Goal: Manage account settings

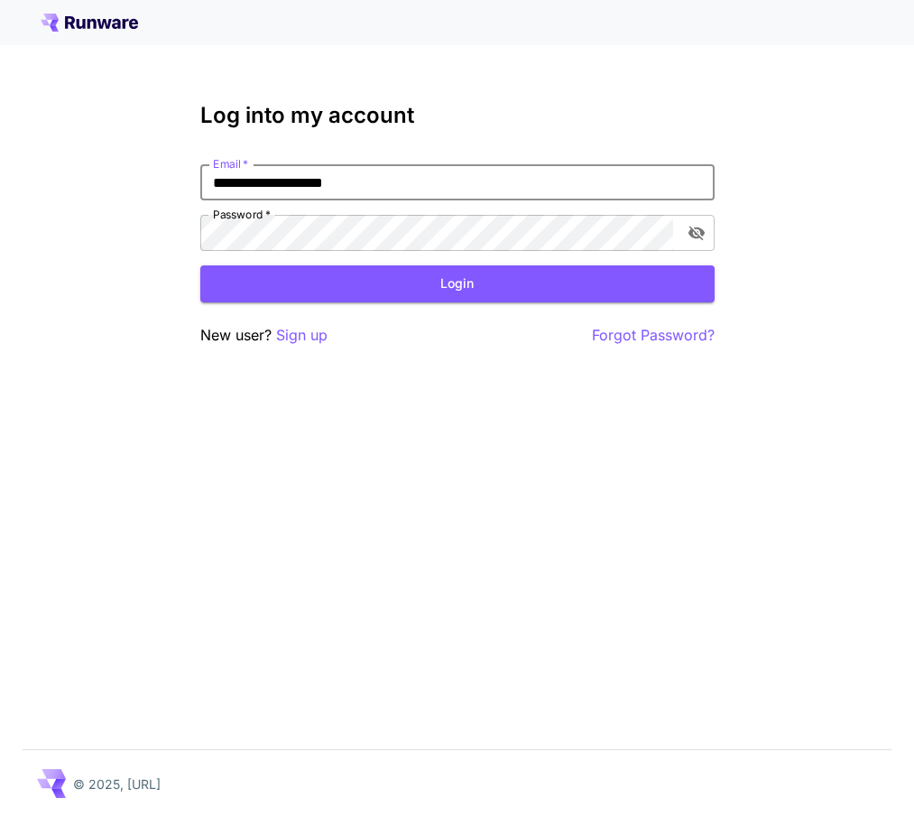
type input "**********"
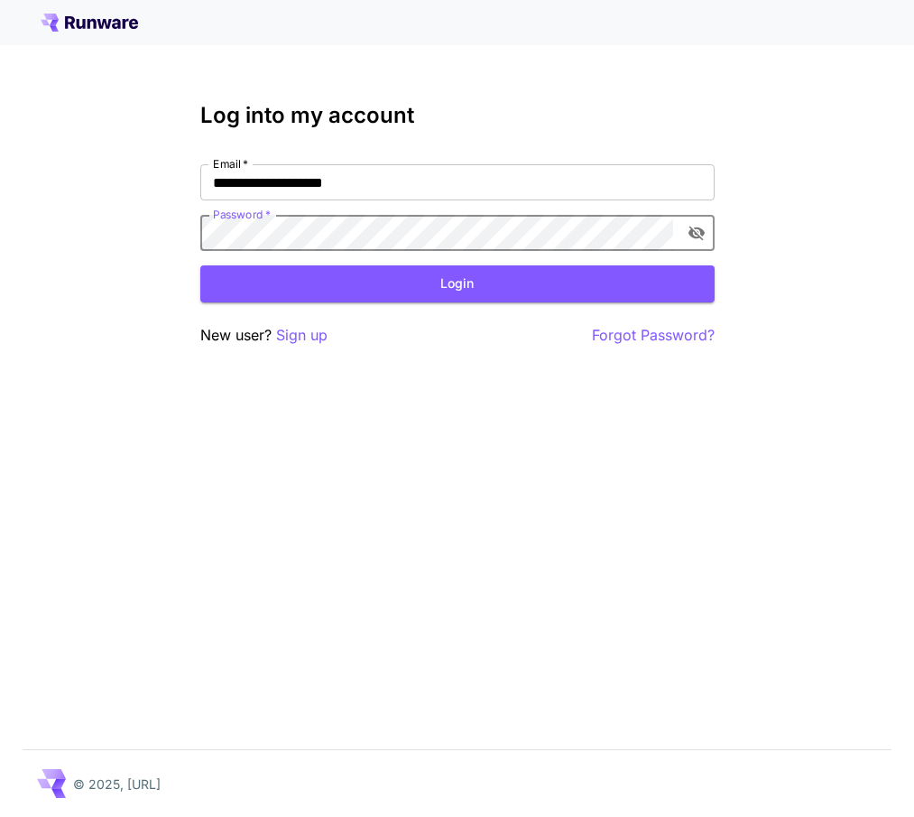
click button "Login" at bounding box center [457, 283] width 514 height 37
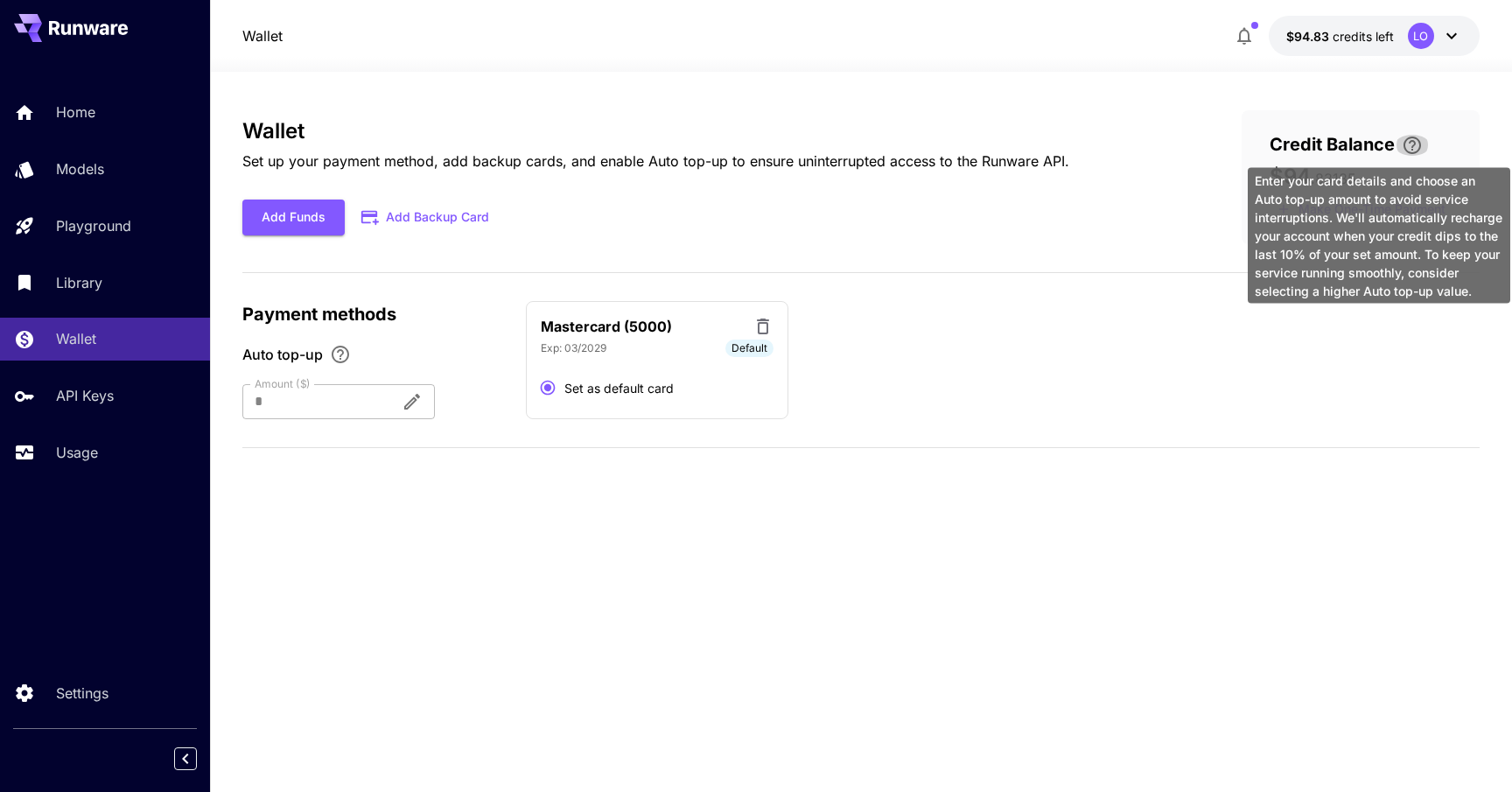
click at [885, 140] on icon "\a Enter your card details and choose an Auto top-up amount to avoid service in…" at bounding box center [1412, 145] width 21 height 21
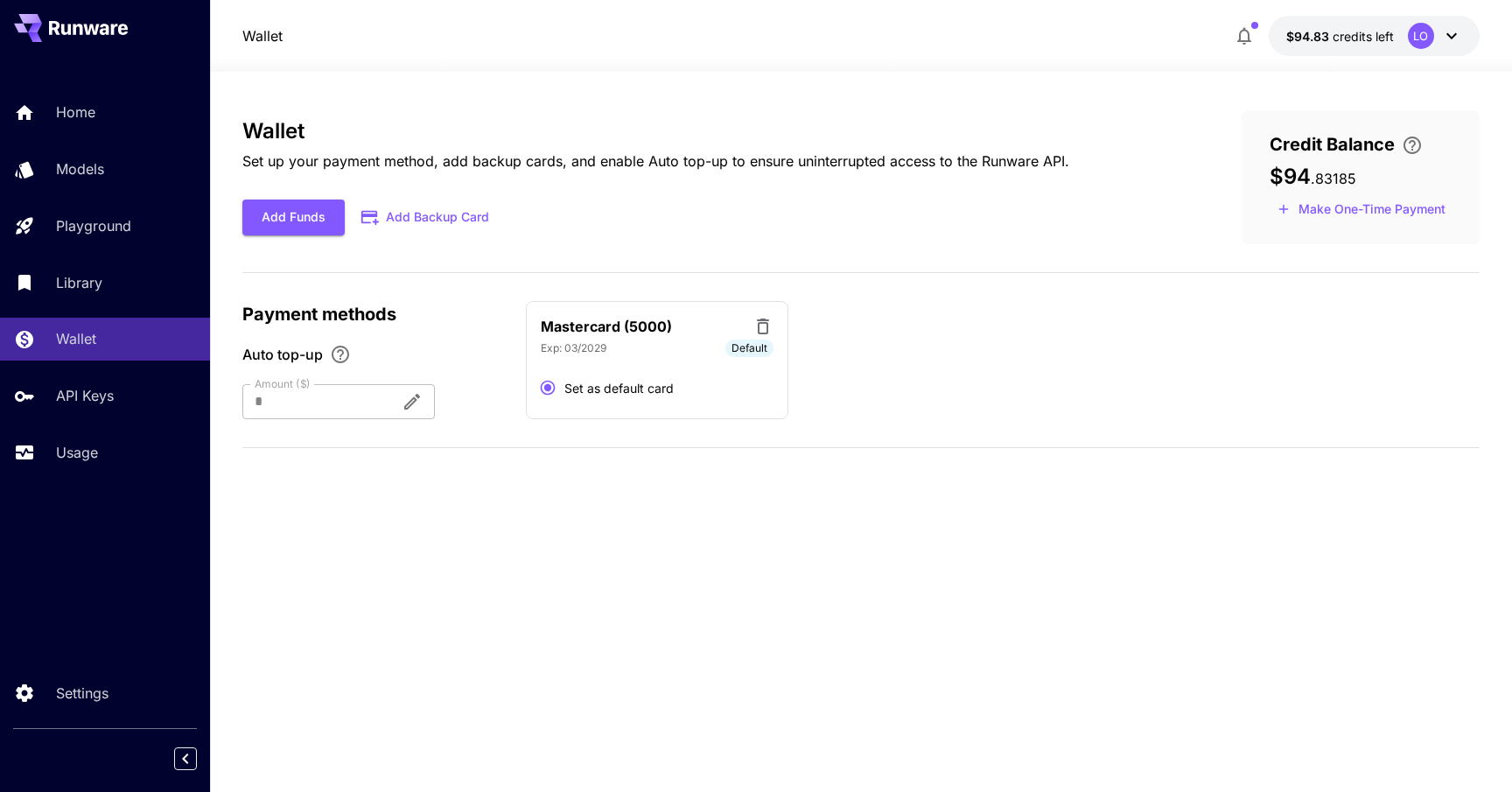
click at [885, 45] on button "$94.83 credits left LO" at bounding box center [1374, 36] width 211 height 41
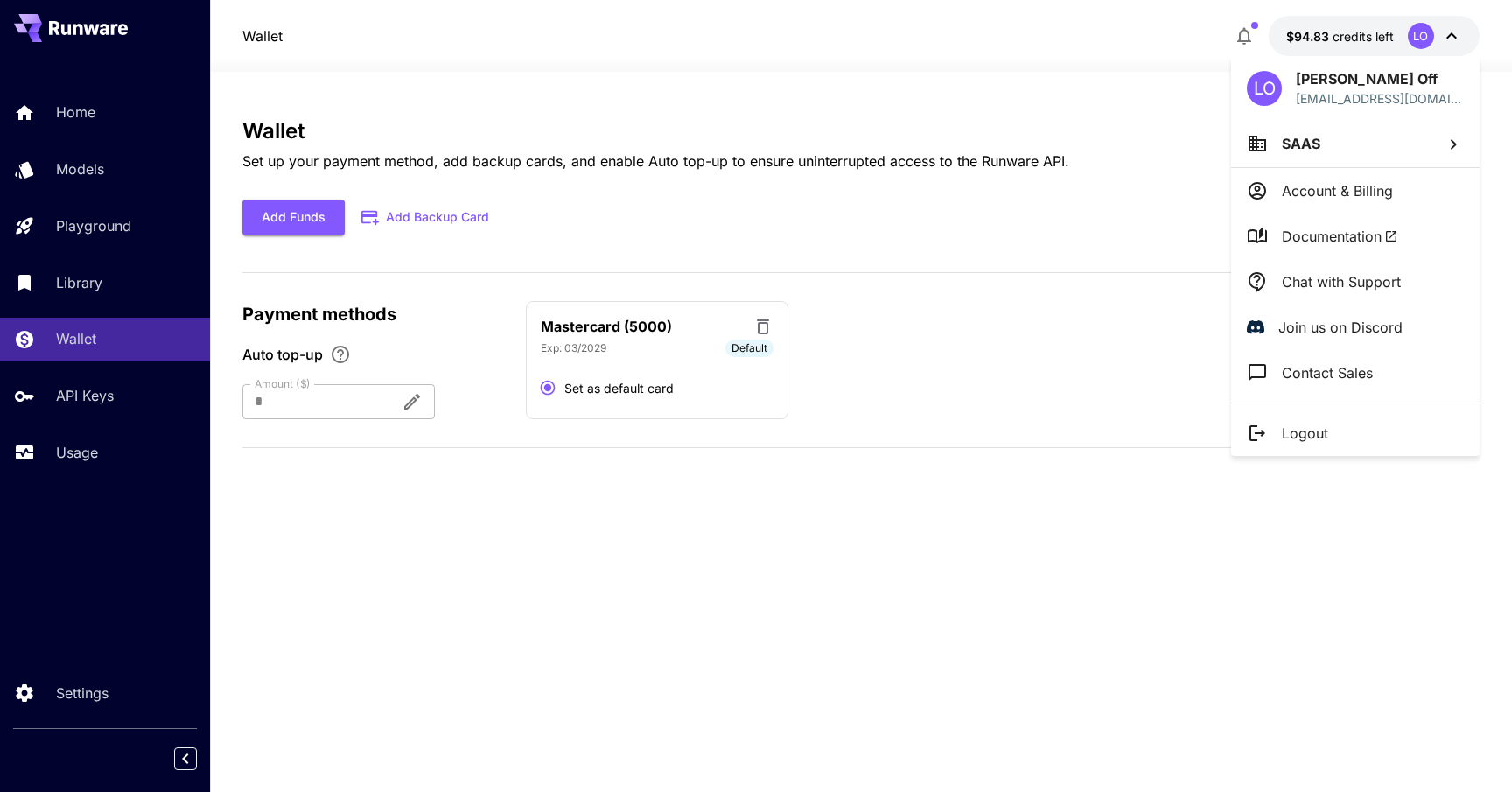
click at [885, 188] on p "Account & Billing" at bounding box center [1337, 191] width 111 height 21
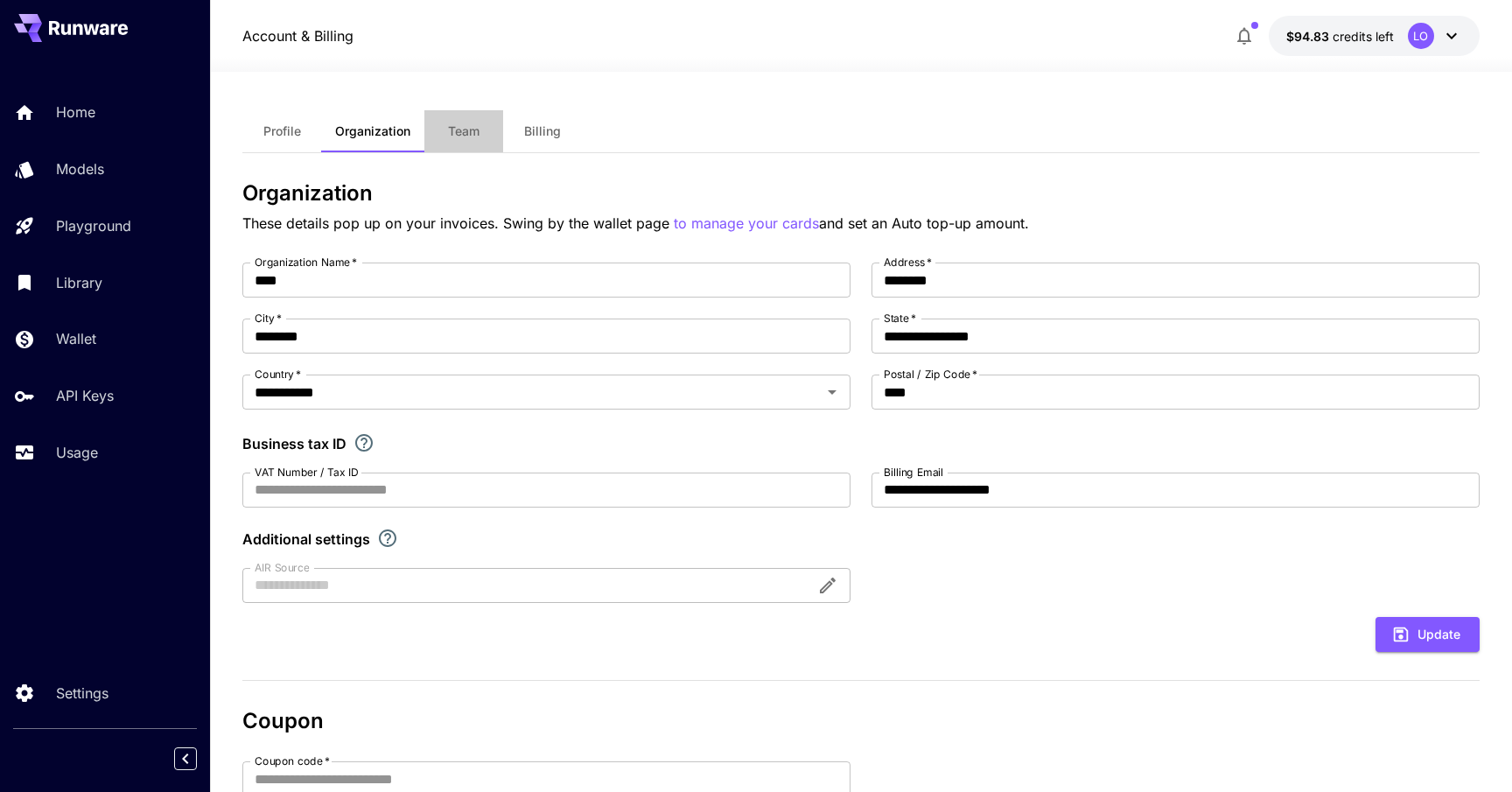
click at [468, 140] on button "Team" at bounding box center [463, 131] width 79 height 42
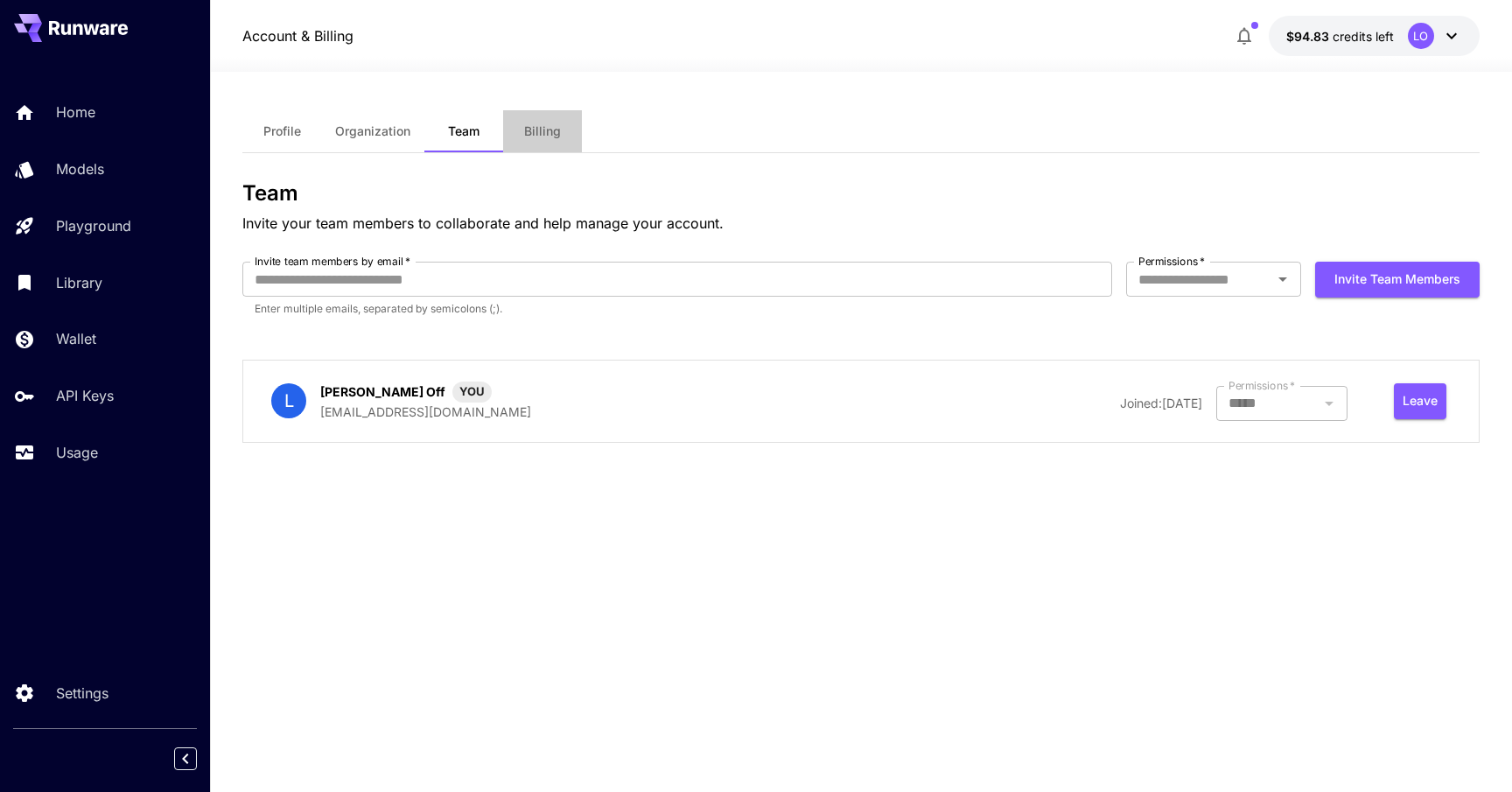
click at [534, 141] on button "Billing" at bounding box center [542, 131] width 79 height 42
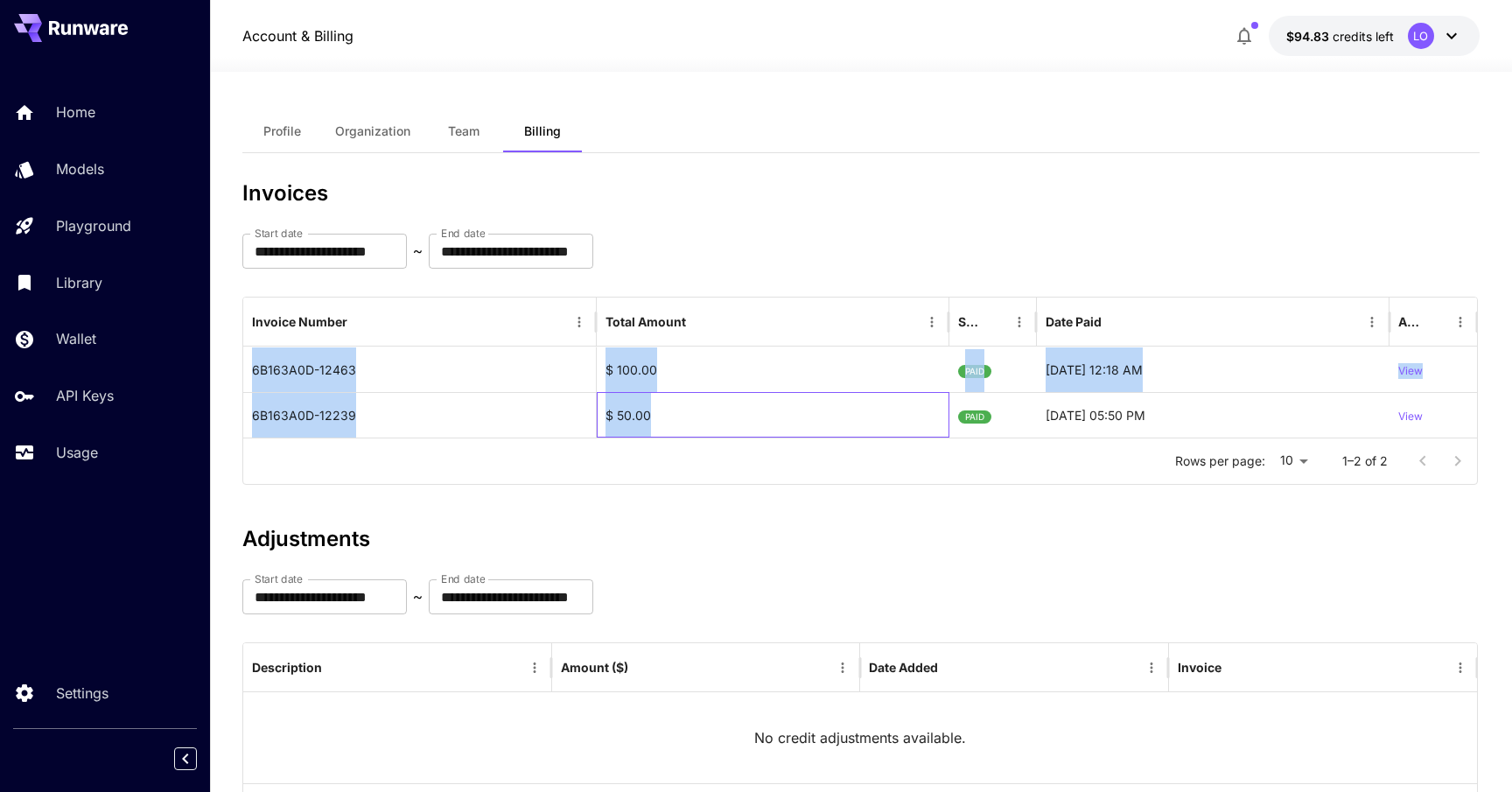
drag, startPoint x: 650, startPoint y: 421, endPoint x: 299, endPoint y: 333, distance: 361.9
click at [299, 333] on div "Invoice Number Total Amount Status Date Paid Action 6B163A0D-12463 $ 100.00 PAI…" at bounding box center [860, 367] width 1234 height 140
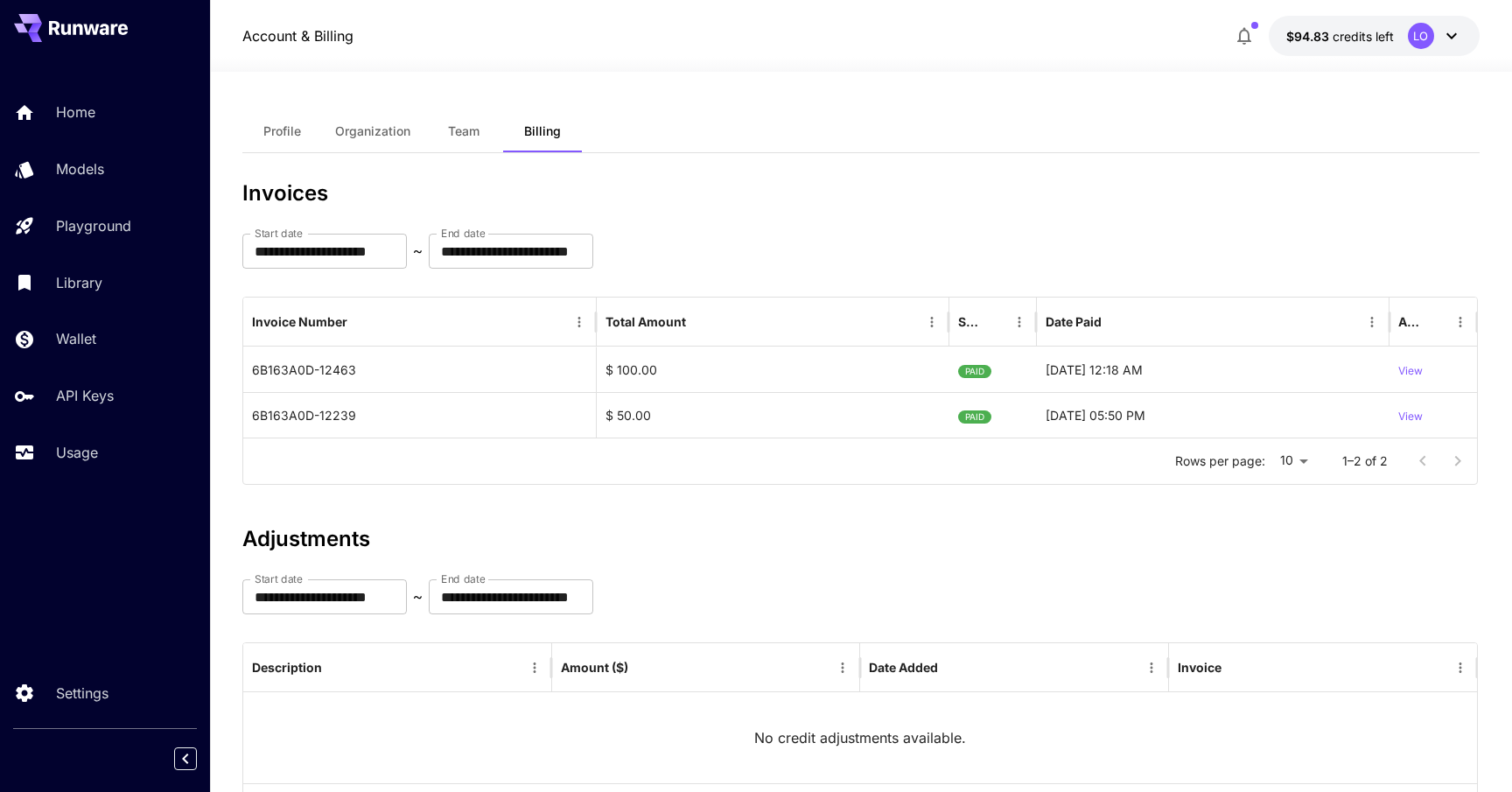
click at [587, 502] on div "**********" at bounding box center [861, 513] width 1237 height 663
click at [278, 131] on span "Profile" at bounding box center [282, 131] width 38 height 16
